Goal: Task Accomplishment & Management: Manage account settings

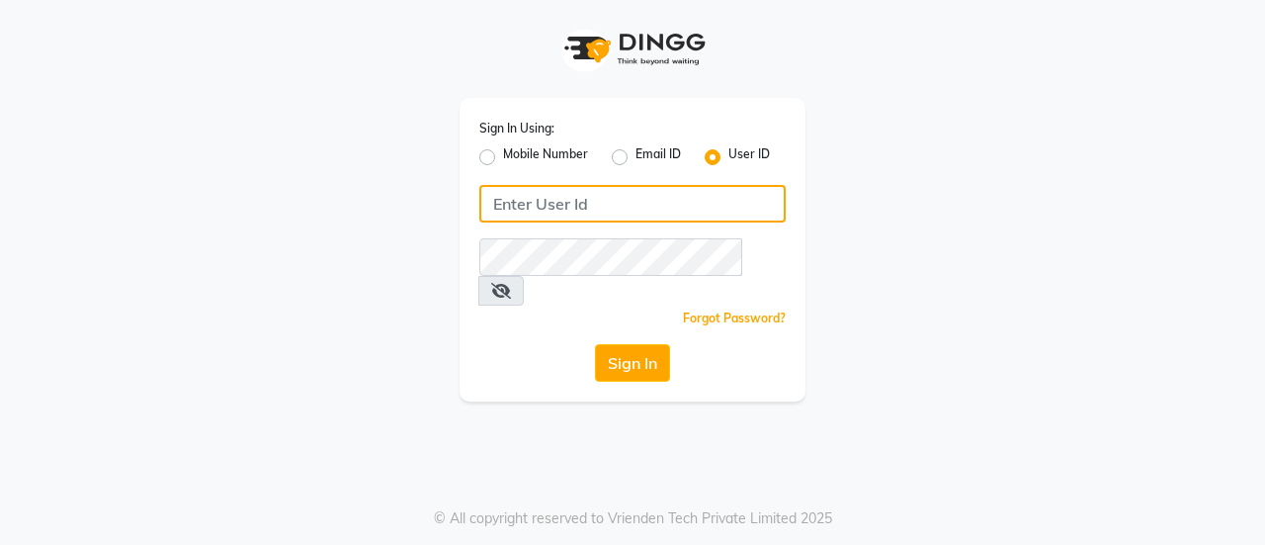
click at [552, 190] on input "Username" at bounding box center [632, 204] width 306 height 38
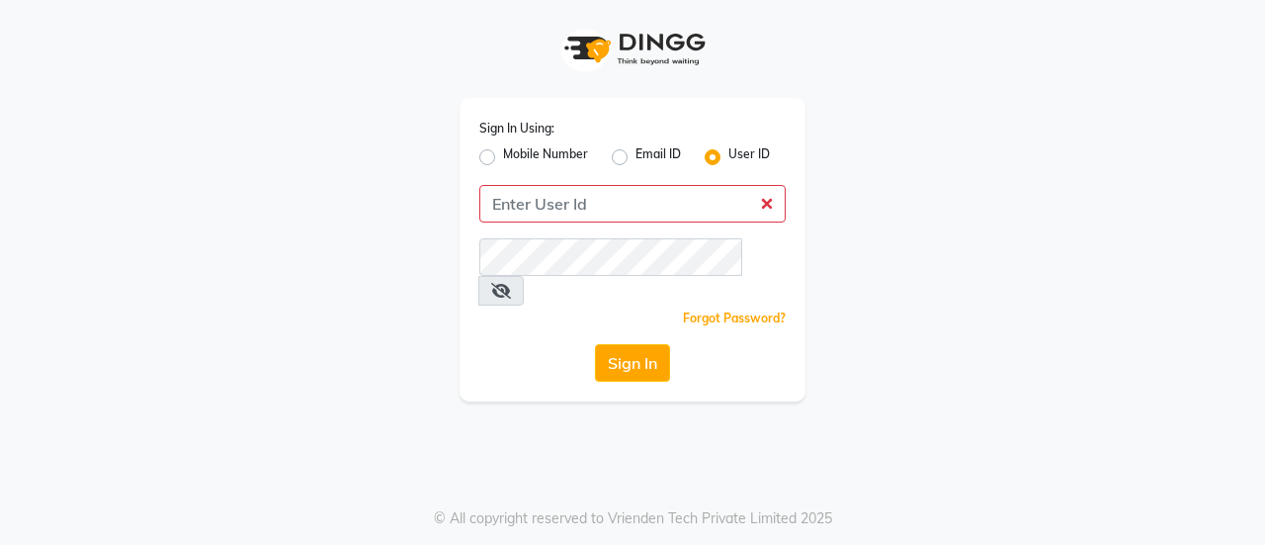
click at [497, 154] on div "Mobile Number" at bounding box center [533, 157] width 109 height 24
click at [503, 157] on label "Mobile Number" at bounding box center [545, 157] width 85 height 24
click at [503, 157] on input "Mobile Number" at bounding box center [509, 151] width 13 height 13
radio input "true"
radio input "false"
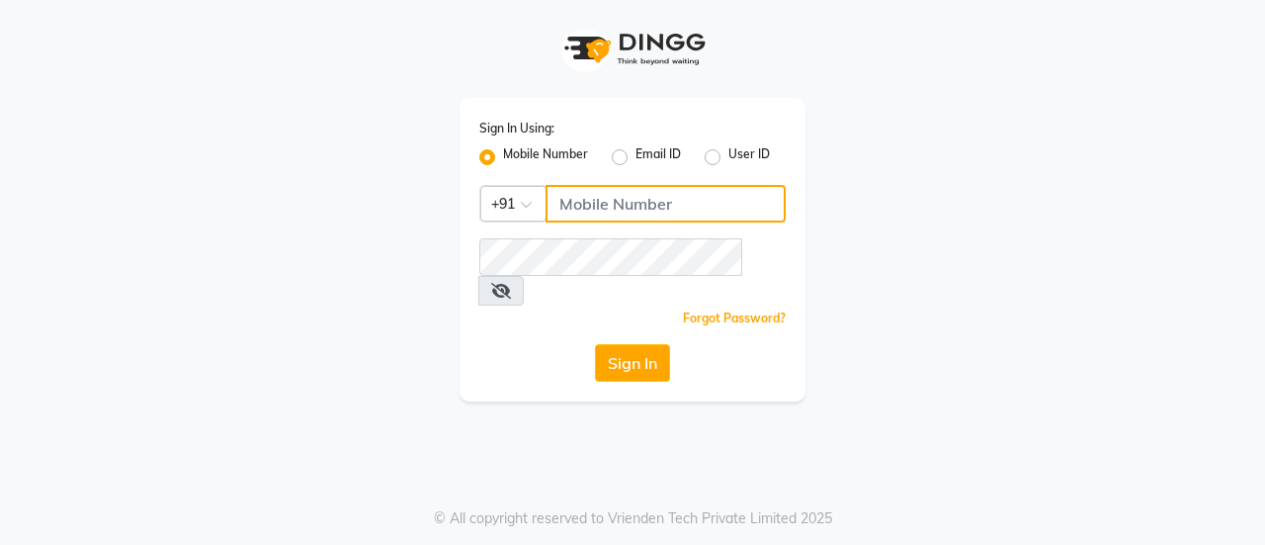
click at [630, 203] on input "Username" at bounding box center [666, 204] width 240 height 38
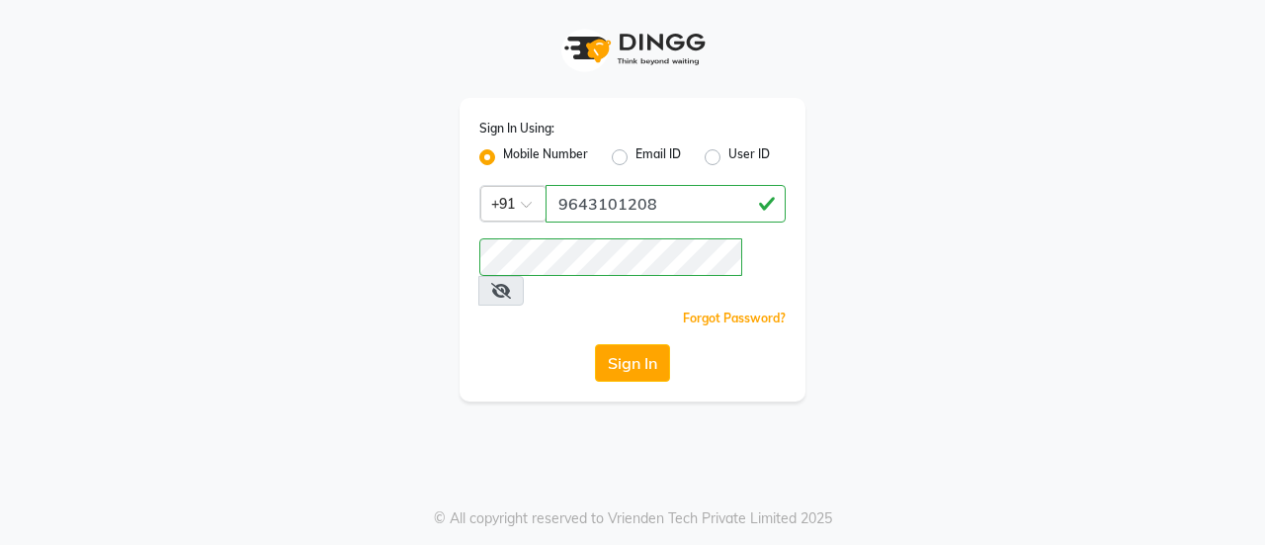
click at [524, 276] on span at bounding box center [501, 291] width 45 height 30
click at [511, 283] on icon at bounding box center [501, 291] width 20 height 16
click at [618, 344] on button "Sign In" at bounding box center [632, 363] width 75 height 38
click at [678, 203] on input "9643101208" at bounding box center [666, 204] width 240 height 38
type input "9643745737"
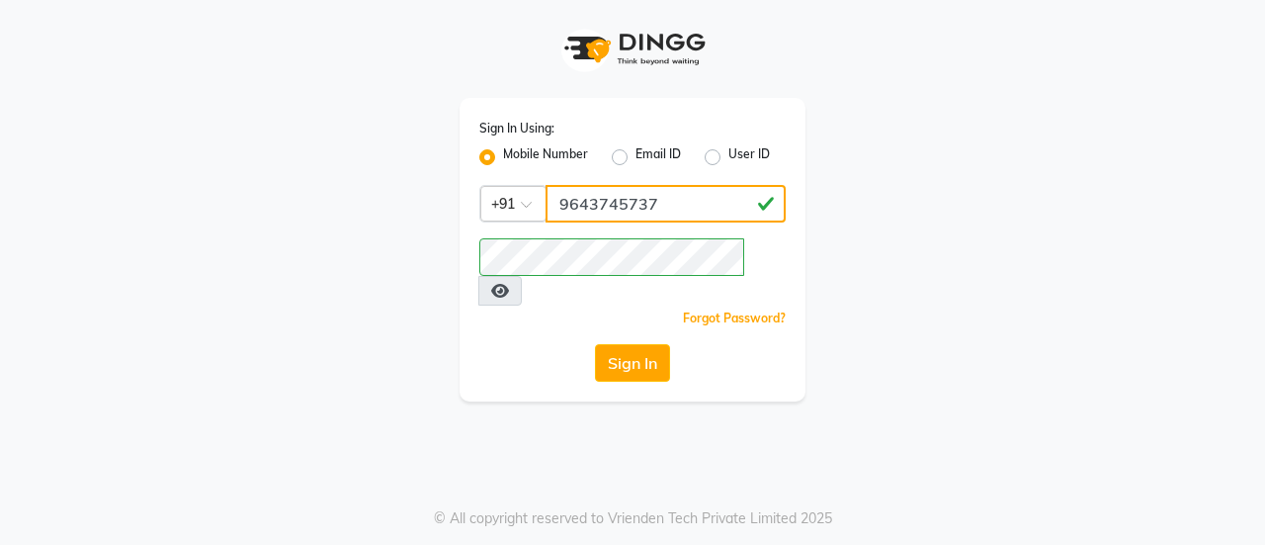
click at [595, 344] on button "Sign In" at bounding box center [632, 363] width 75 height 38
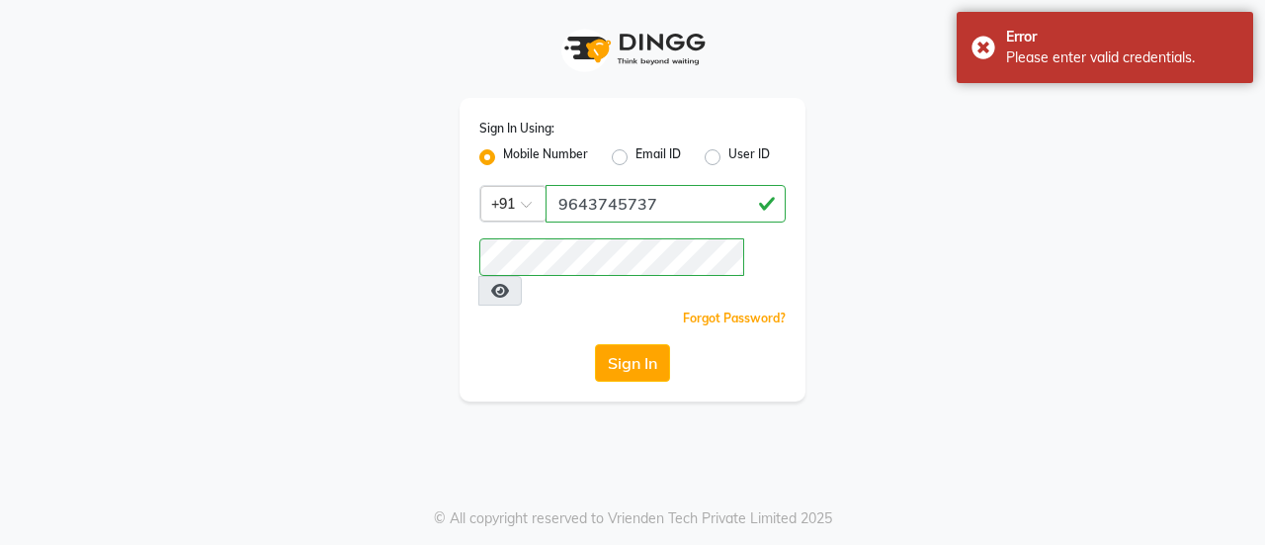
click at [729, 158] on label "User ID" at bounding box center [750, 157] width 42 height 24
click at [729, 158] on input "User ID" at bounding box center [735, 151] width 13 height 13
radio input "true"
radio input "false"
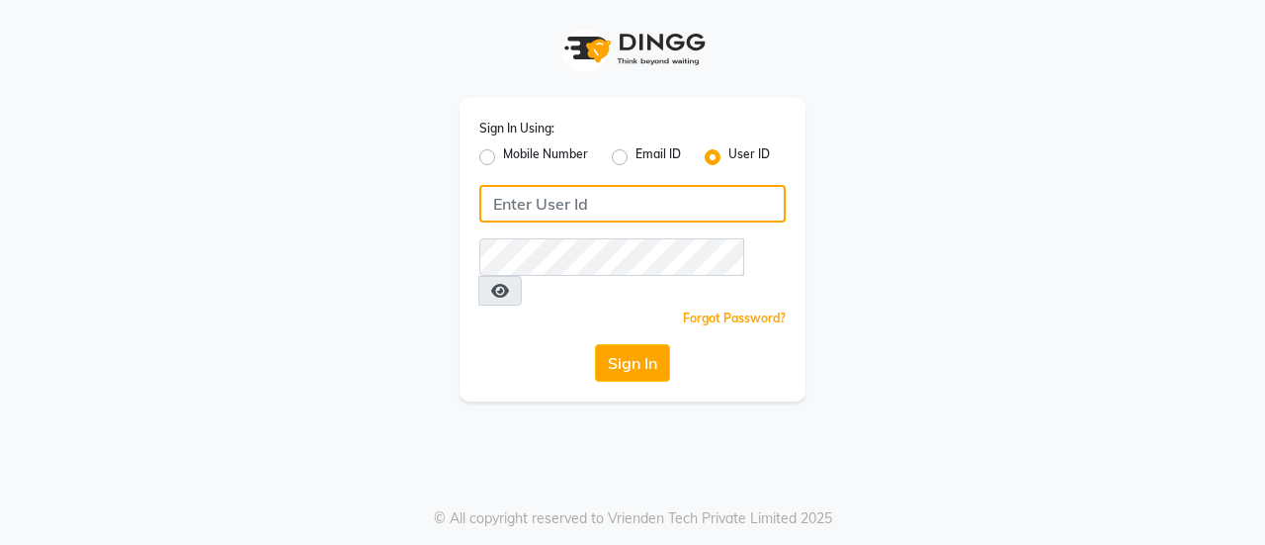
click at [632, 208] on input "Username" at bounding box center [632, 204] width 306 height 38
type input "9643101208"
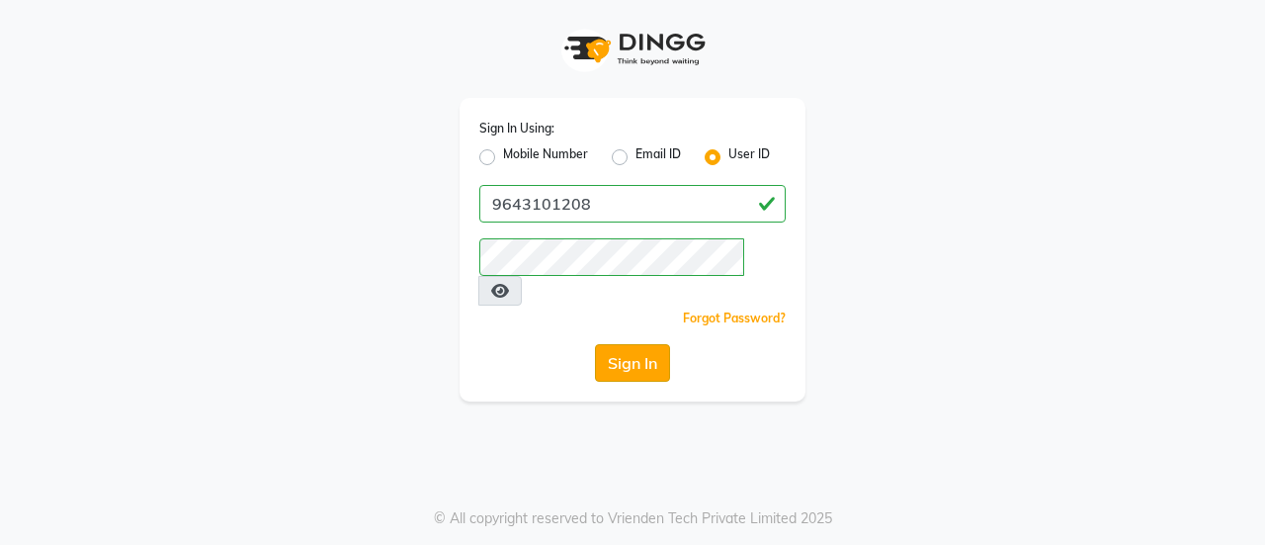
click at [625, 344] on button "Sign In" at bounding box center [632, 363] width 75 height 38
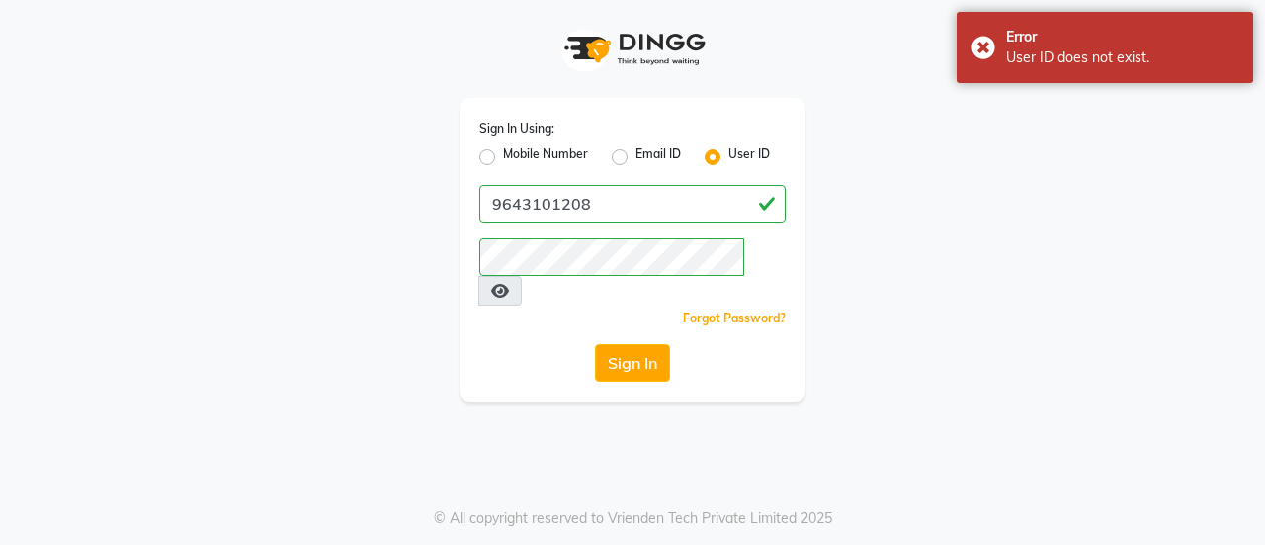
click at [480, 165] on div "Mobile Number" at bounding box center [533, 157] width 109 height 24
click at [503, 155] on label "Mobile Number" at bounding box center [545, 157] width 85 height 24
click at [503, 155] on input "Mobile Number" at bounding box center [509, 151] width 13 height 13
radio input "true"
radio input "false"
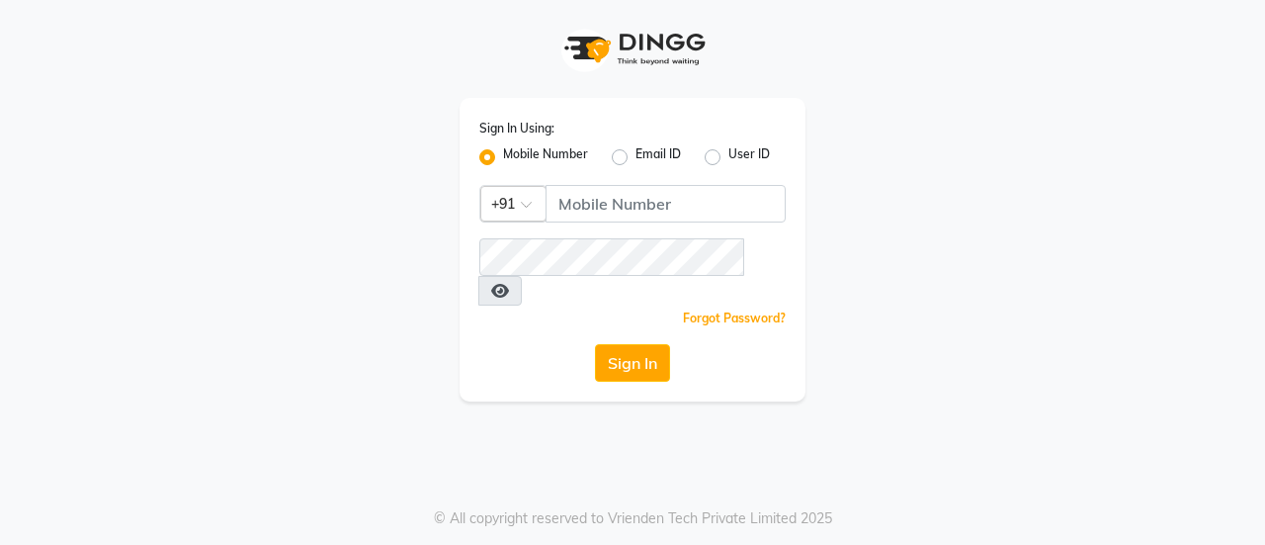
click at [535, 202] on span at bounding box center [533, 210] width 25 height 21
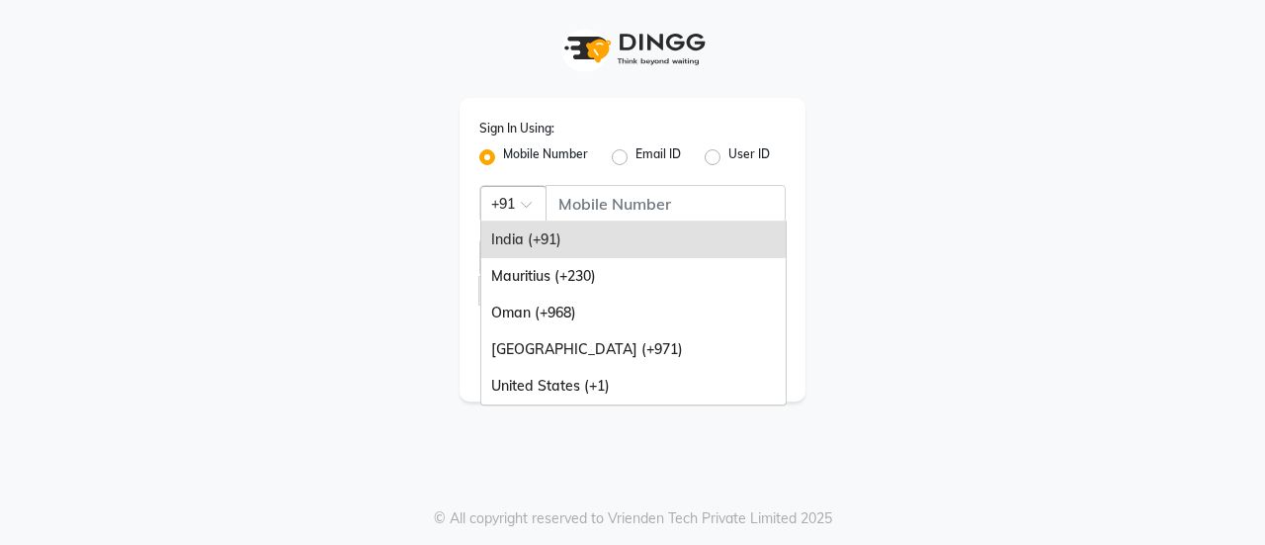
click at [616, 230] on div "India (+91)" at bounding box center [633, 239] width 305 height 37
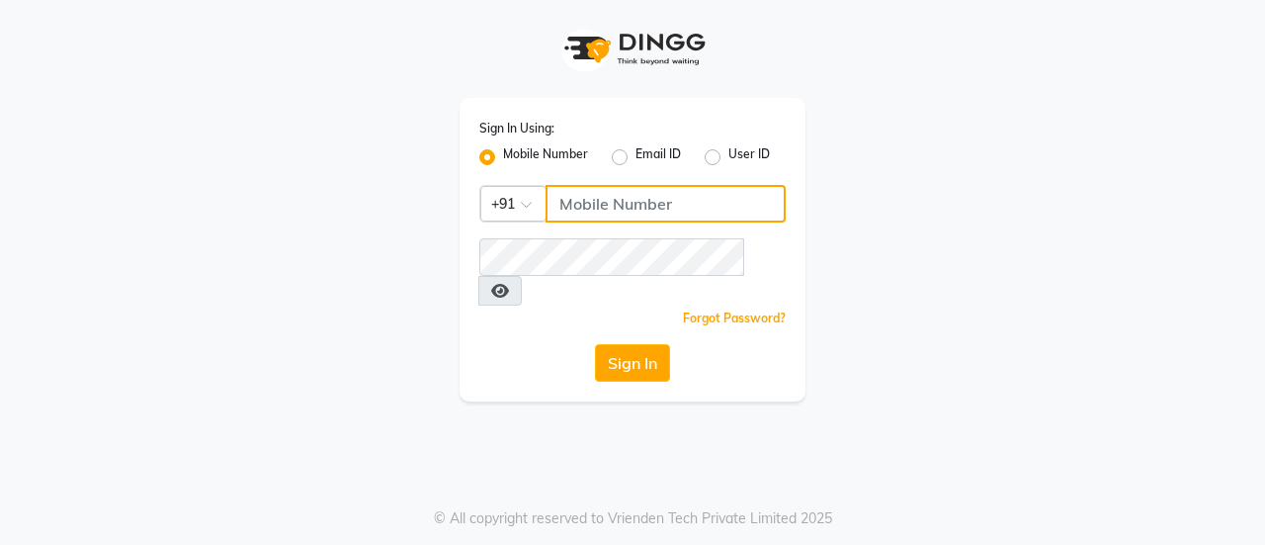
click at [599, 205] on input "Username" at bounding box center [666, 204] width 240 height 38
type input "9643101208"
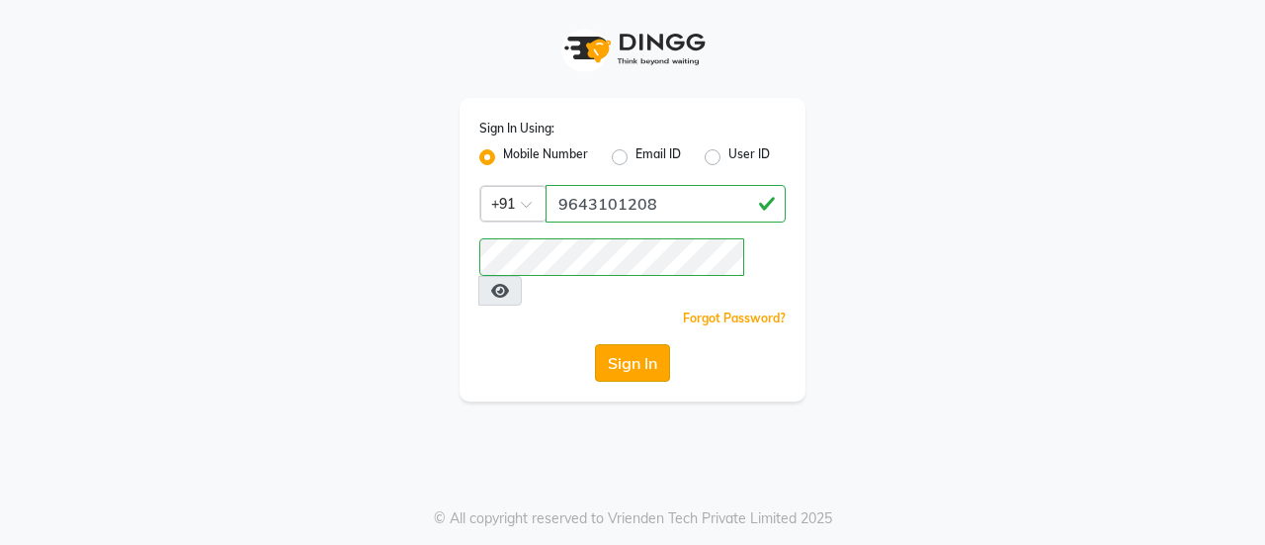
click at [621, 344] on button "Sign In" at bounding box center [632, 363] width 75 height 38
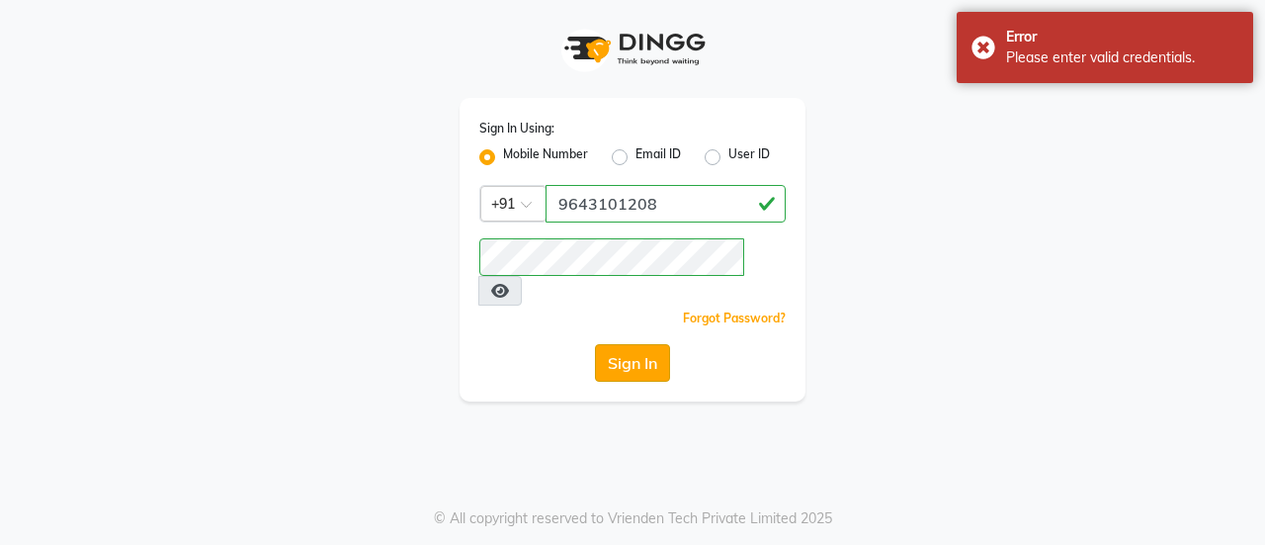
click at [621, 344] on button "Sign In" at bounding box center [632, 363] width 75 height 38
click at [621, 344] on div "Sign In" at bounding box center [632, 363] width 306 height 38
click at [621, 344] on button "Sign In" at bounding box center [632, 363] width 75 height 38
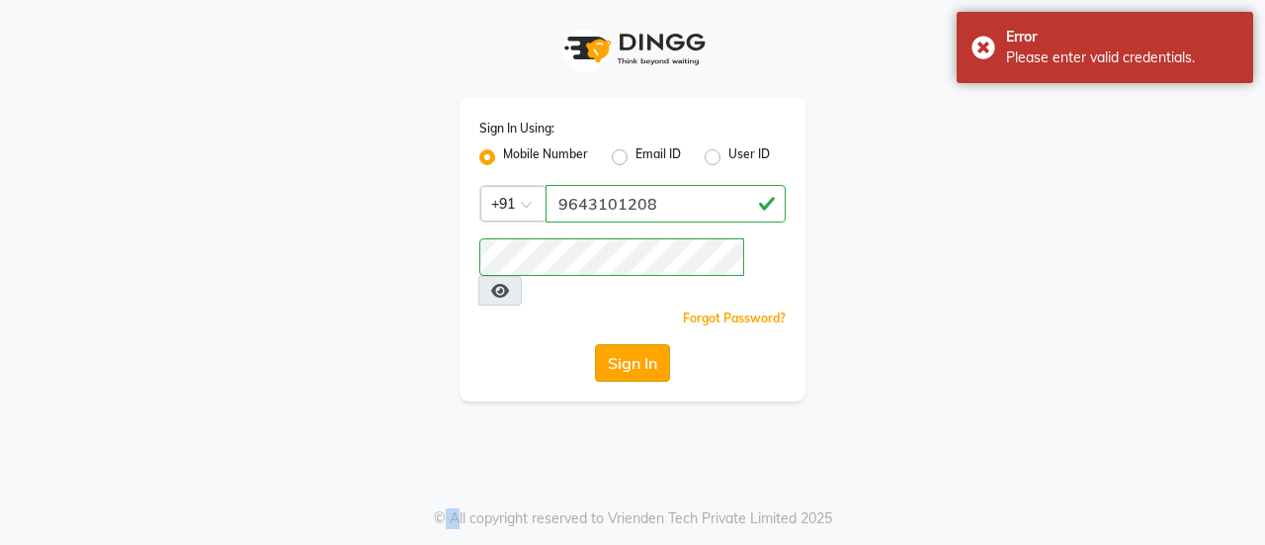
click at [621, 344] on button "Sign In" at bounding box center [632, 363] width 75 height 38
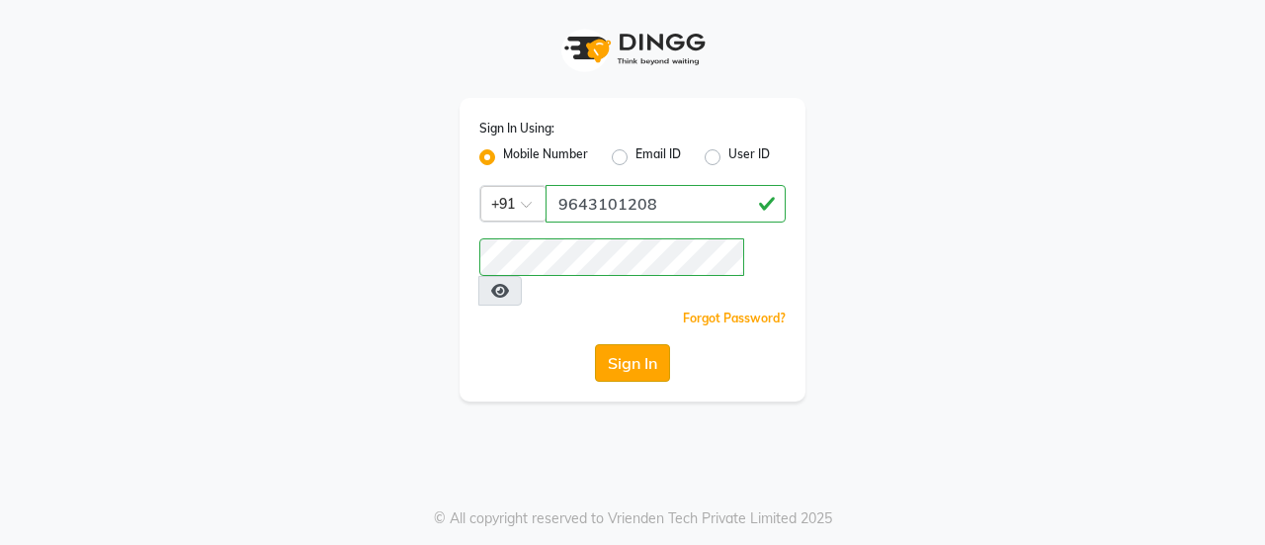
click at [609, 344] on button "Sign In" at bounding box center [632, 363] width 75 height 38
